Goal: Task Accomplishment & Management: Manage account settings

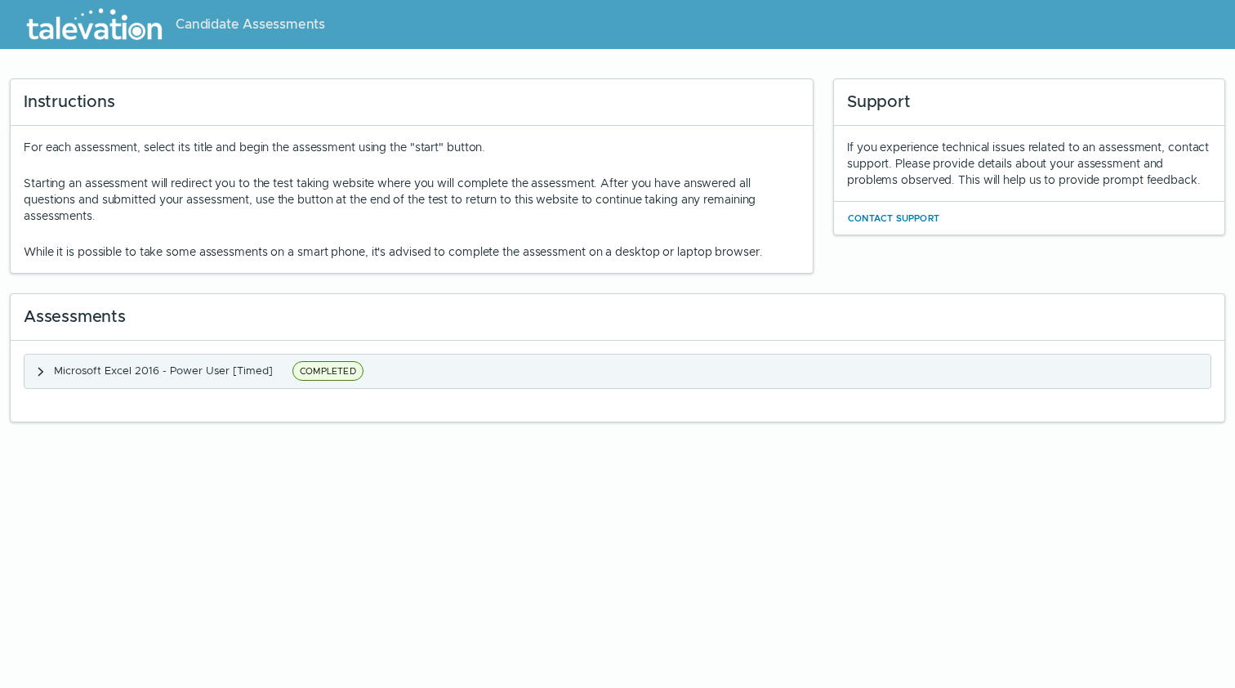
click at [242, 385] on button "Microsoft Excel 2016 - Power User [Timed] COMPLETED" at bounding box center [617, 370] width 1186 height 33
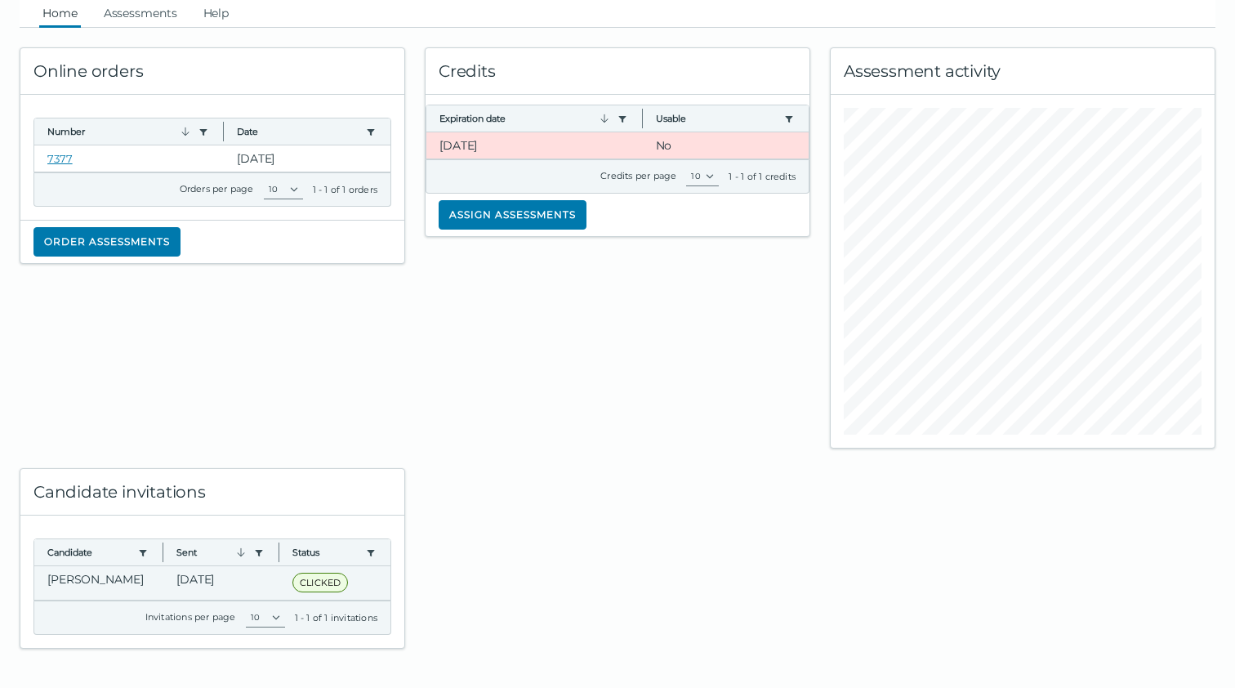
scroll to position [51, 0]
click at [131, 579] on clr-dg-cell "[PERSON_NAME]" at bounding box center [98, 582] width 129 height 33
click at [125, 578] on clr-dg-cell "[PERSON_NAME]" at bounding box center [98, 582] width 129 height 33
click at [144, 551] on icon "button" at bounding box center [143, 553] width 7 height 7
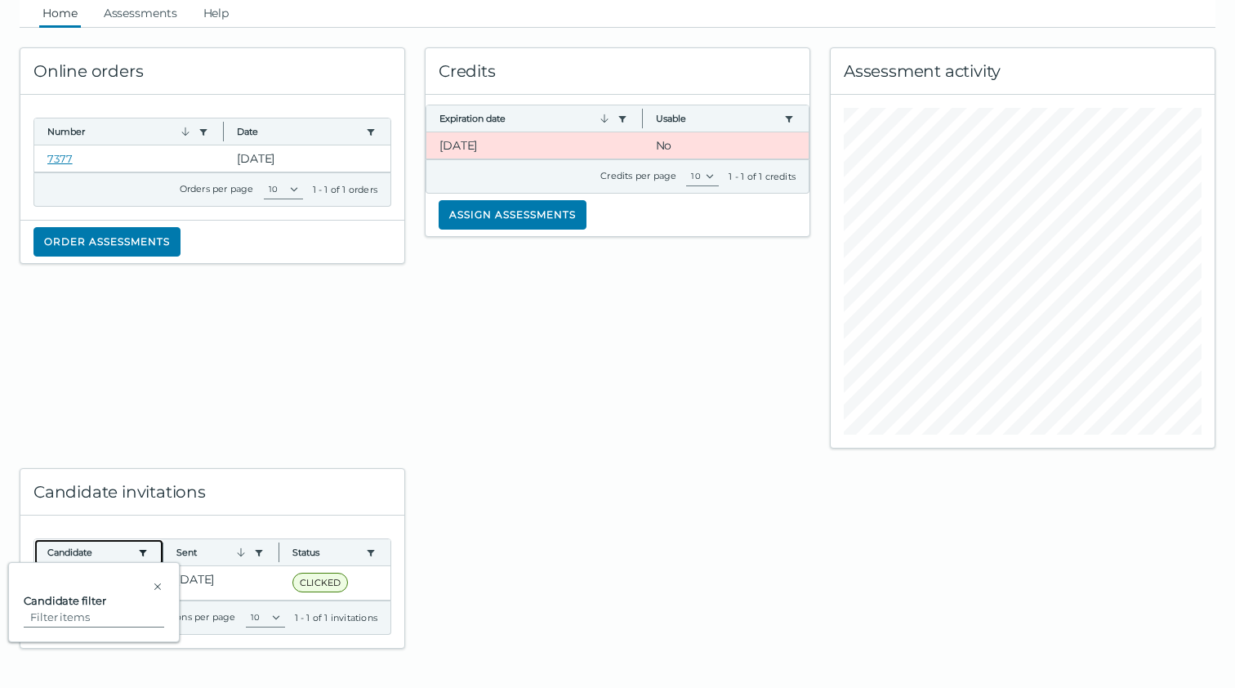
click at [142, 554] on icon "candidate filter" at bounding box center [143, 553] width 7 height 7
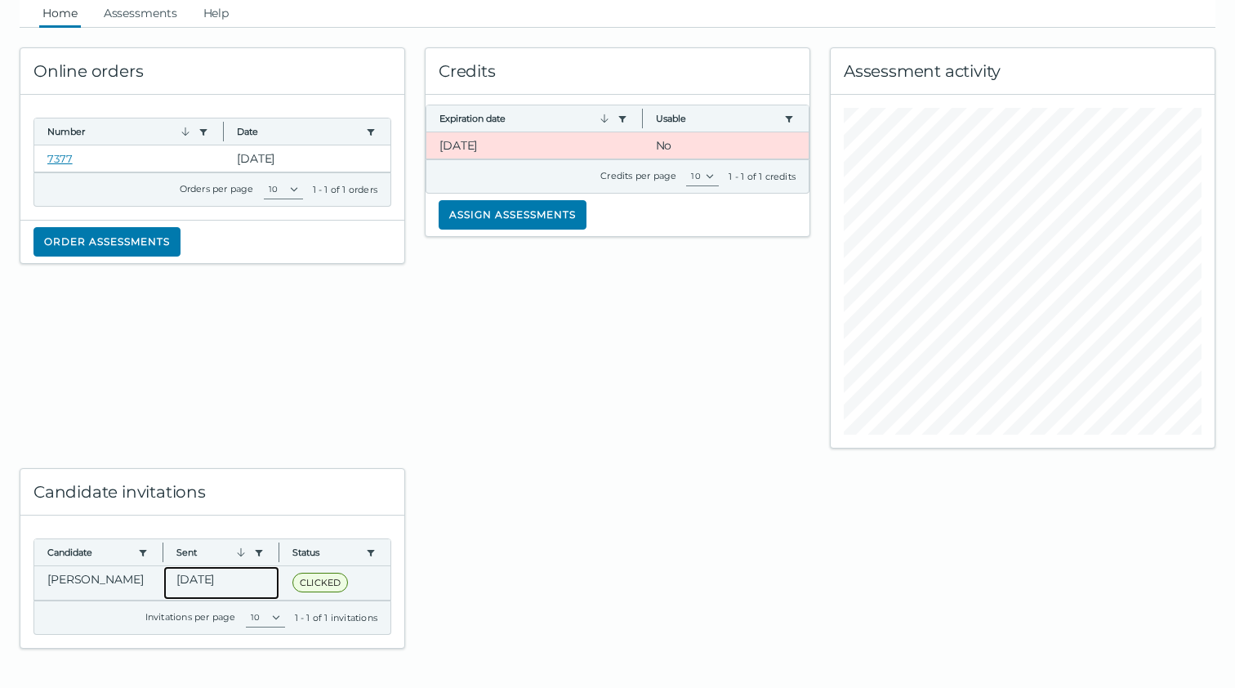
click at [246, 588] on clr-dg-cell "[DATE]" at bounding box center [221, 582] width 116 height 33
click at [140, 578] on clr-dg-cell "[PERSON_NAME]" at bounding box center [98, 582] width 129 height 33
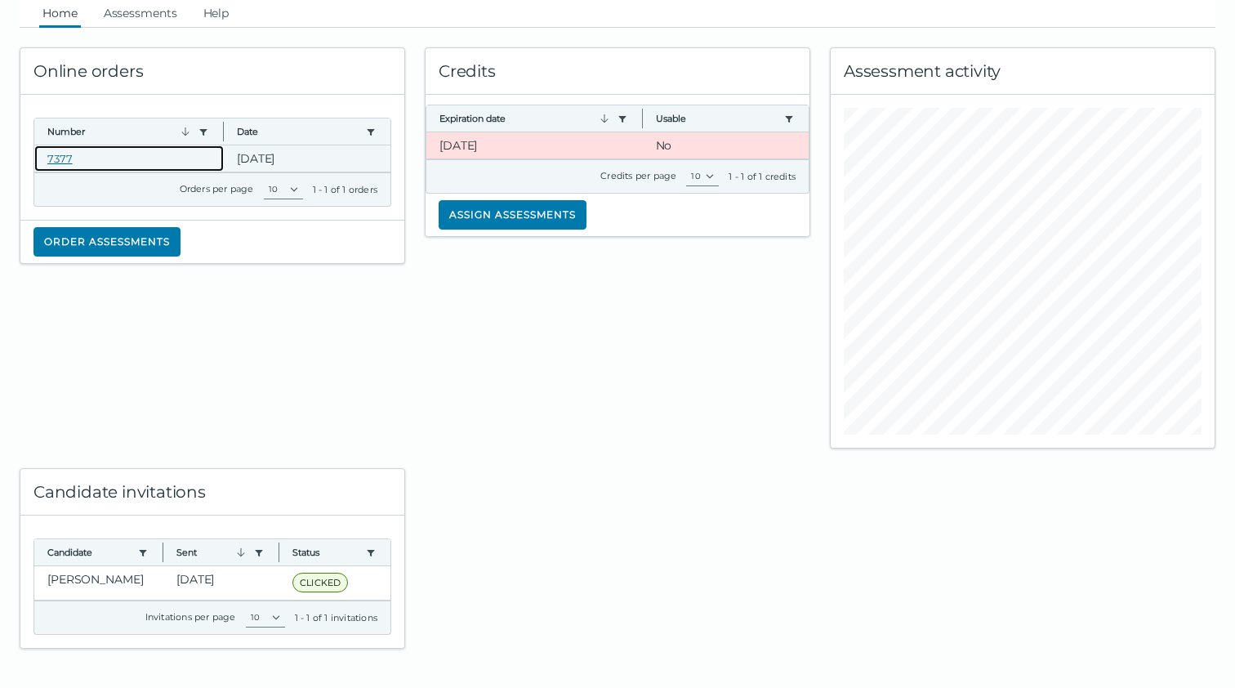
click at [64, 158] on link "7377" at bounding box center [59, 158] width 25 height 13
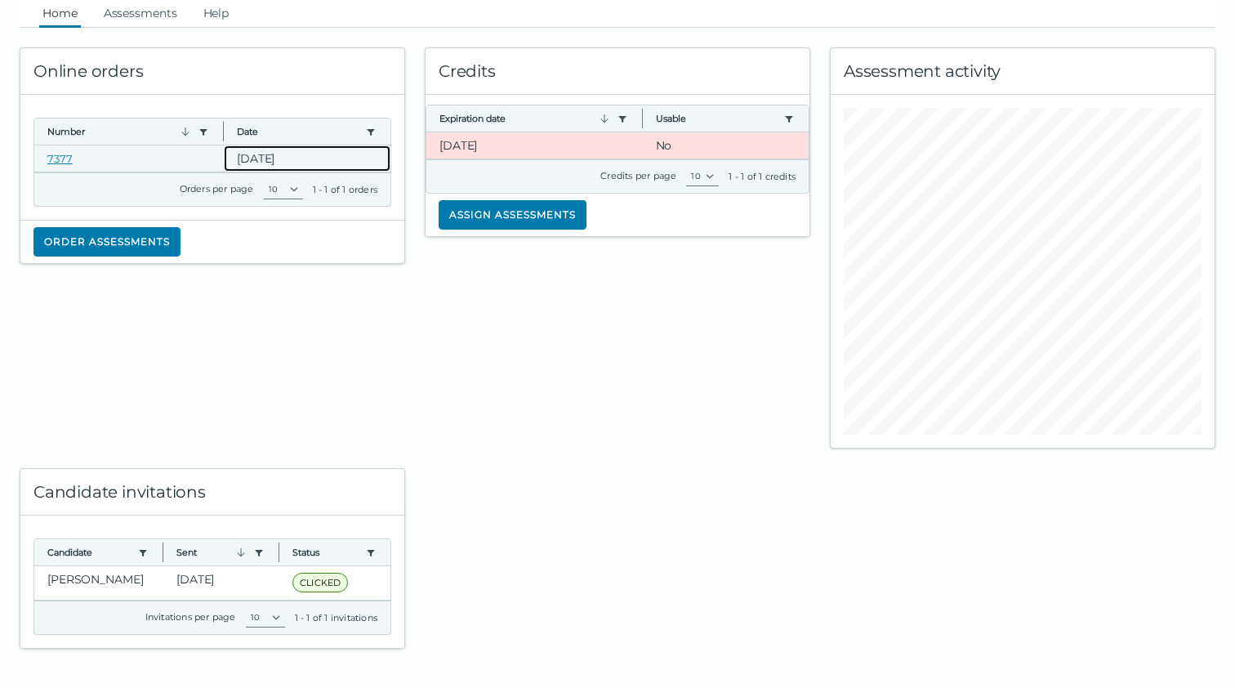
click at [285, 157] on clr-dg-cell "[DATE]" at bounding box center [307, 158] width 167 height 26
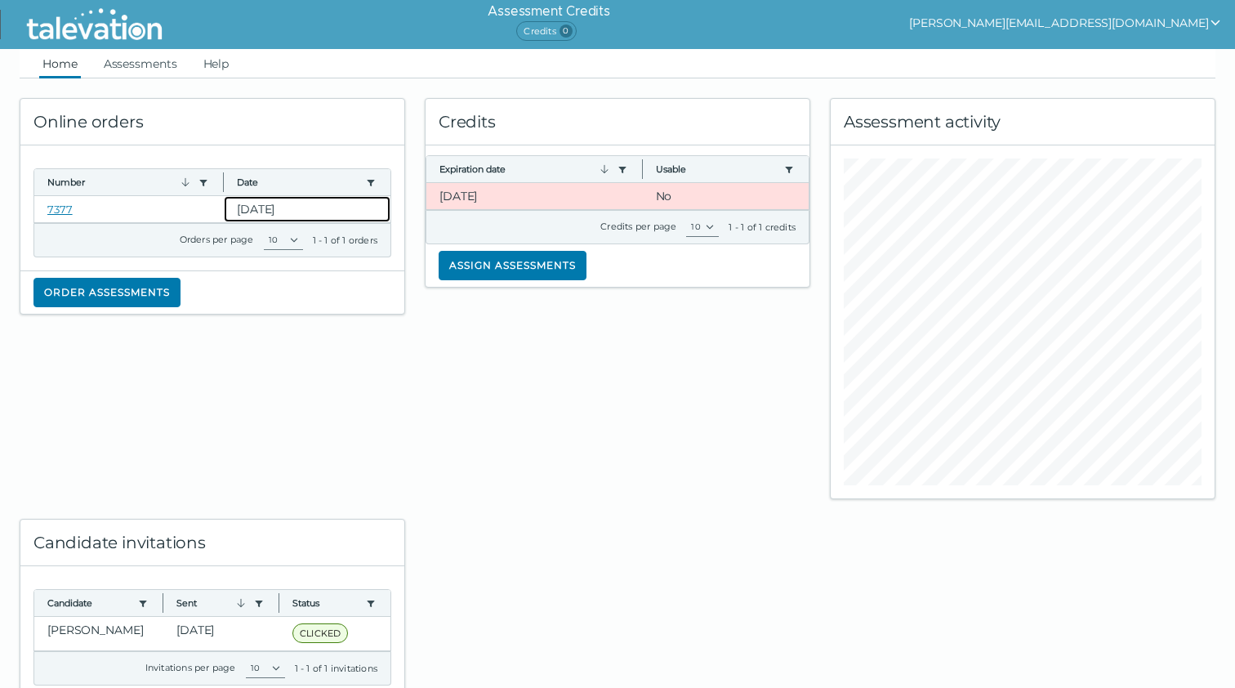
scroll to position [0, 0]
click at [155, 60] on link "Assessments" at bounding box center [140, 63] width 80 height 29
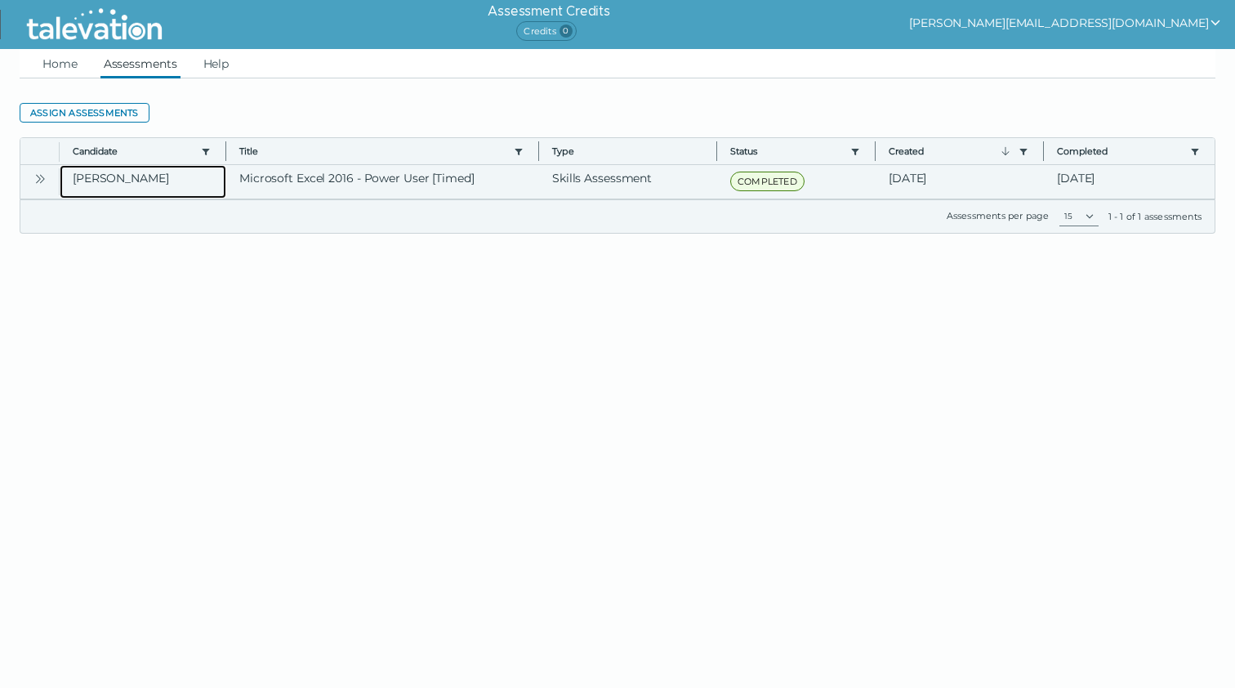
click at [109, 180] on clr-dg-cell "[PERSON_NAME]" at bounding box center [143, 181] width 167 height 33
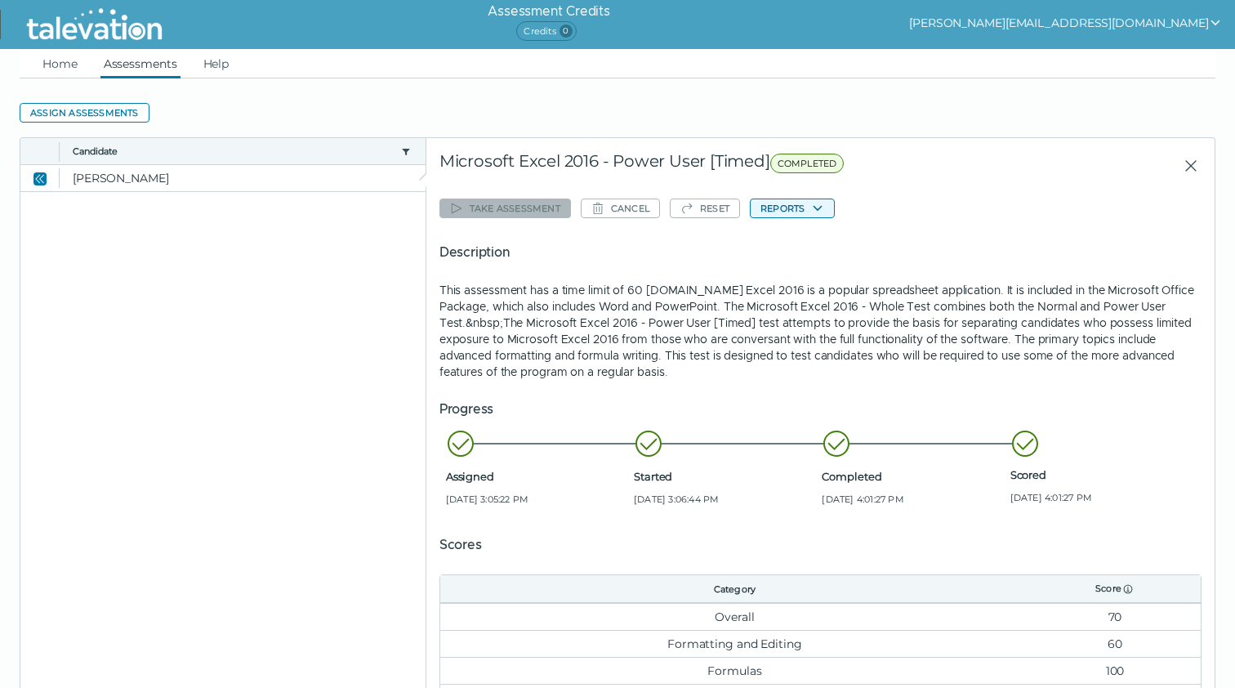
click at [795, 216] on button "Reports" at bounding box center [792, 208] width 85 height 20
click at [936, 193] on clr-dg-detail-body "Take assessment Cancel Reset Reports Microsoft Excel 2016 - Power User [Timed] …" at bounding box center [820, 506] width 762 height 652
